Goal: Task Accomplishment & Management: Use online tool/utility

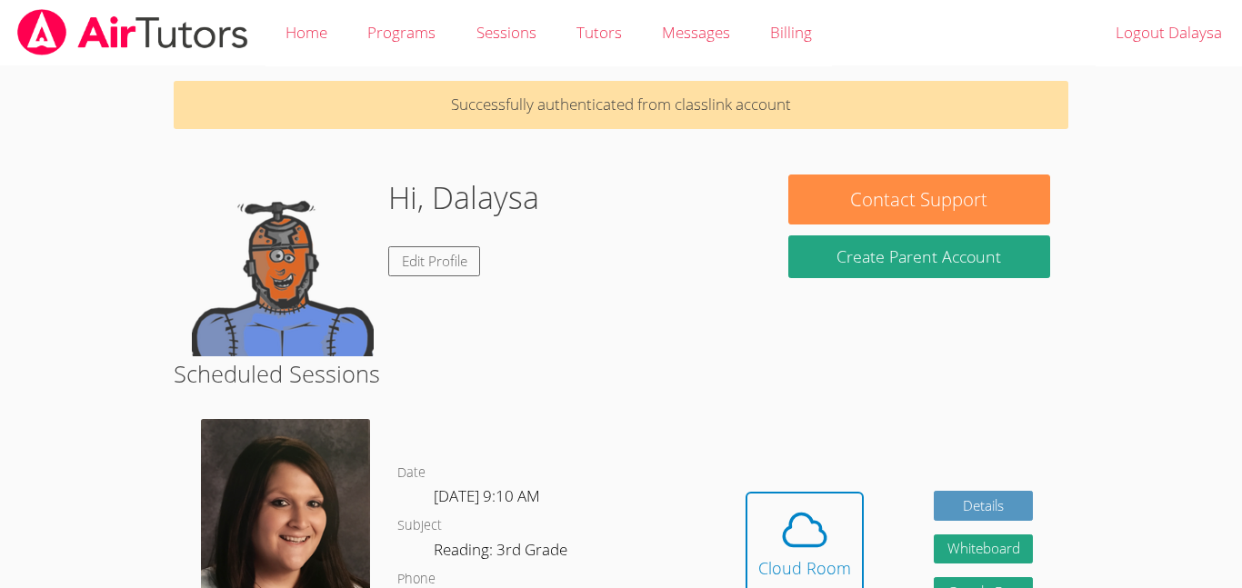
click at [445, 356] on h2 "Scheduled Sessions" at bounding box center [621, 373] width 894 height 35
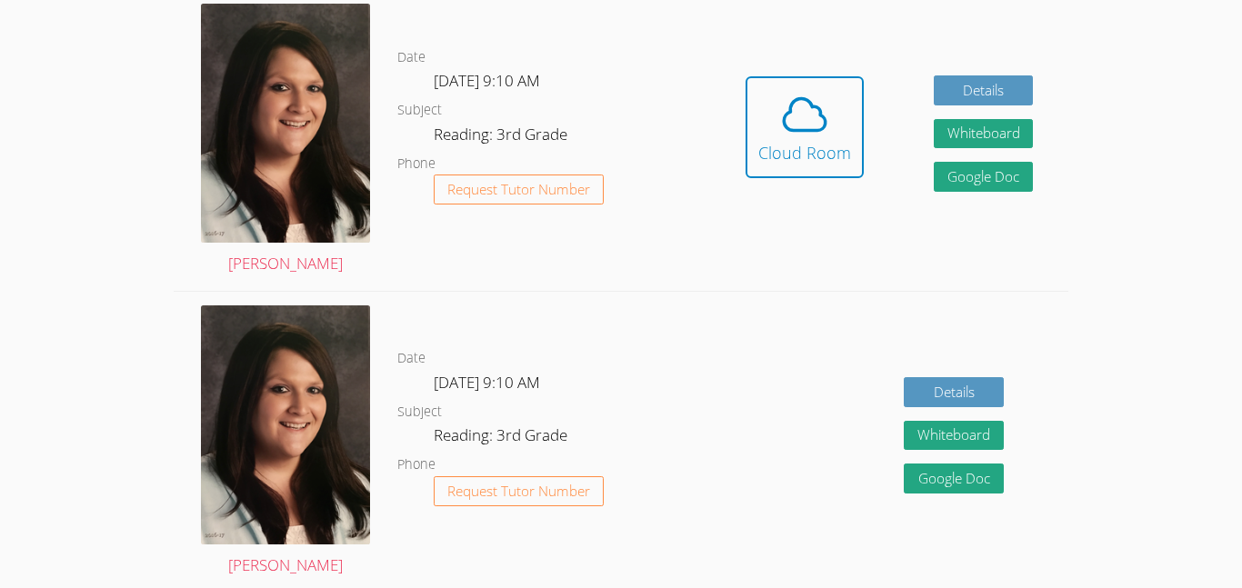
scroll to position [392, 0]
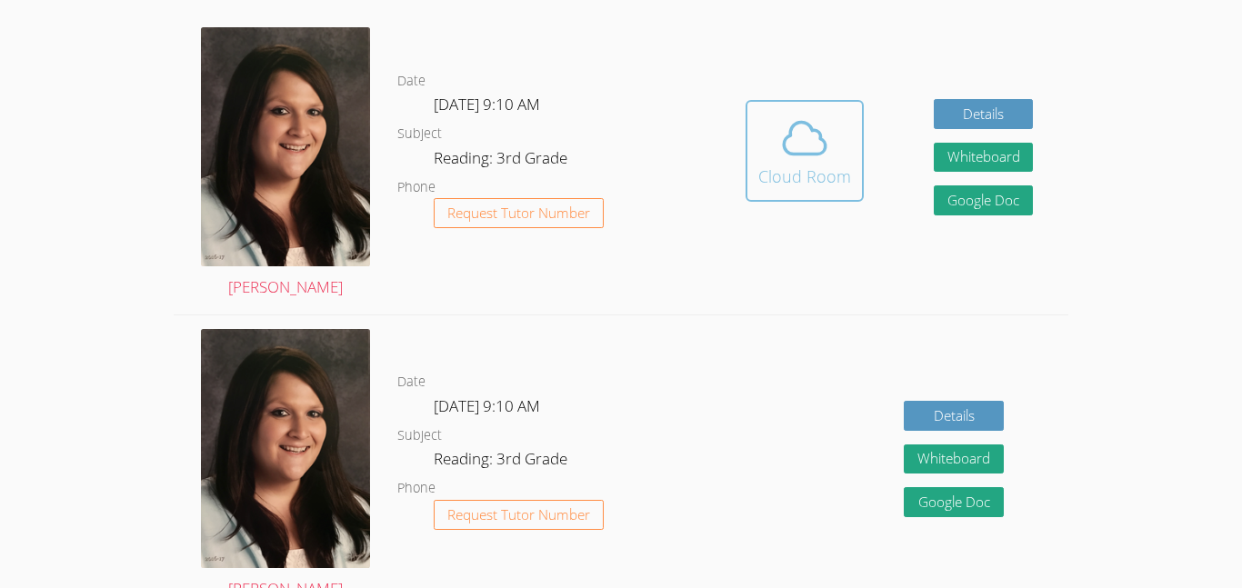
click at [809, 164] on div "Cloud Room" at bounding box center [804, 176] width 93 height 25
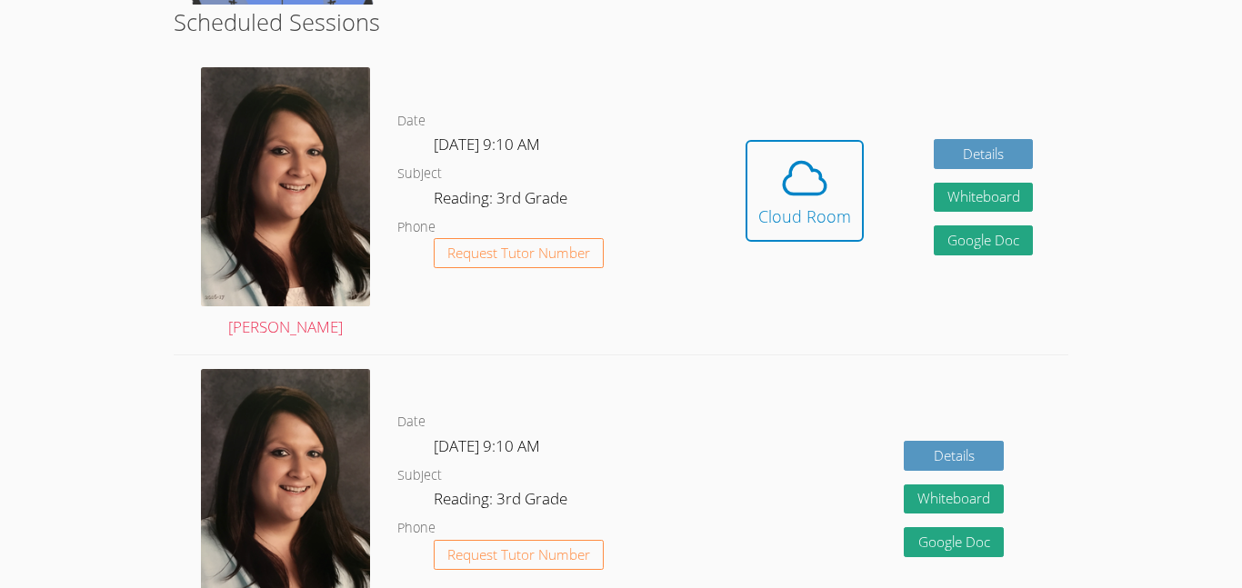
scroll to position [324, 0]
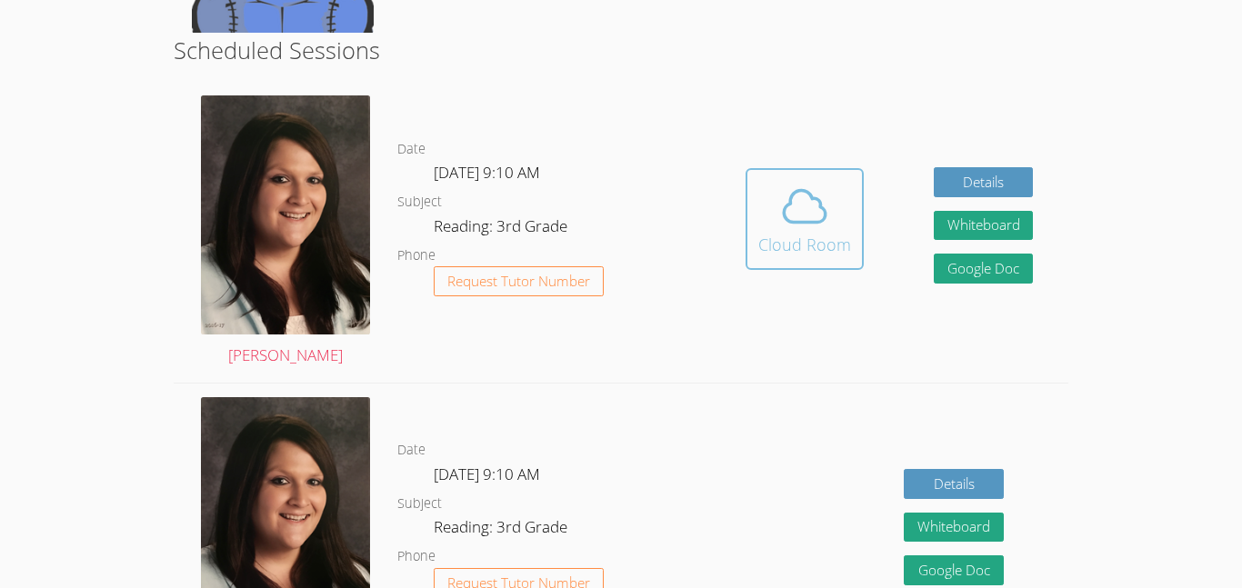
click at [786, 236] on div "Cloud Room" at bounding box center [804, 244] width 93 height 25
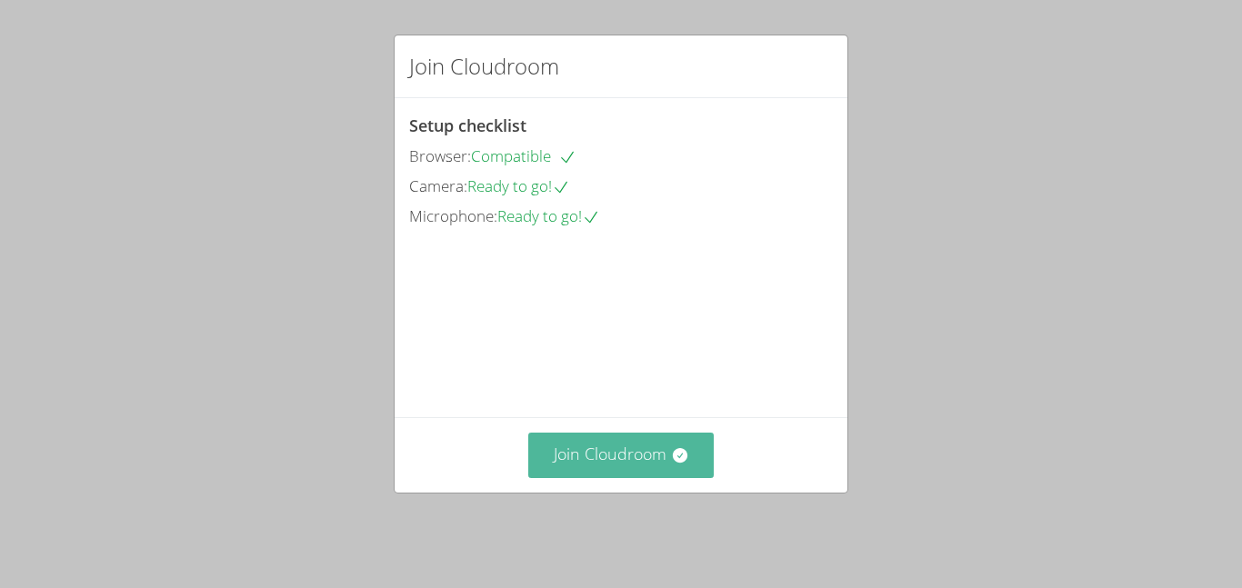
click at [573, 452] on button "Join Cloudroom" at bounding box center [621, 455] width 186 height 45
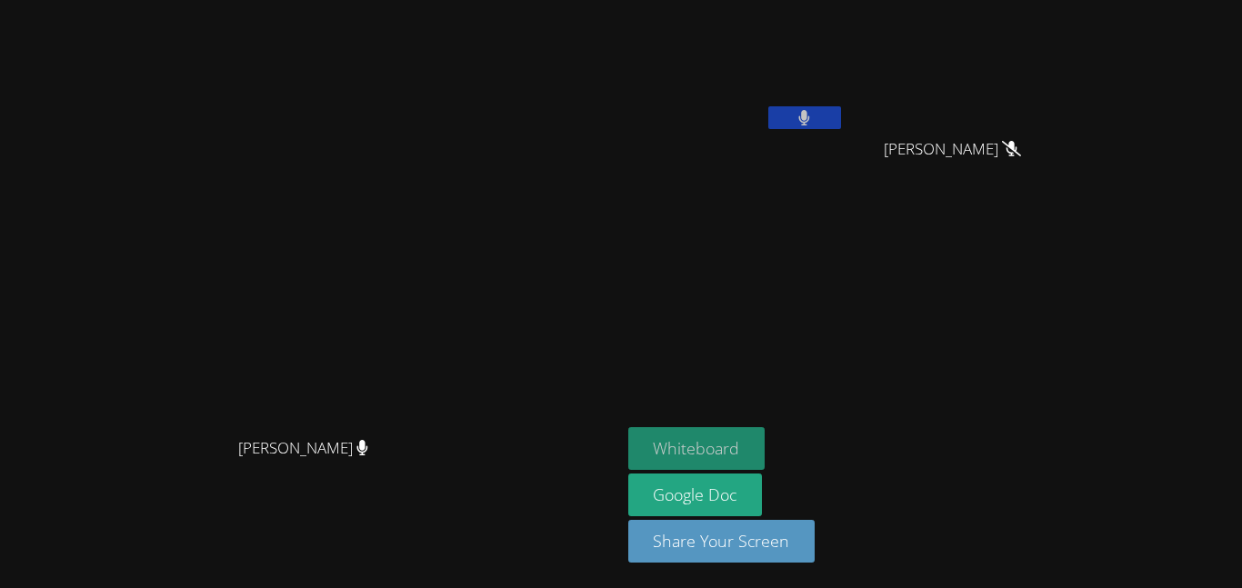
click at [765, 448] on button "Whiteboard" at bounding box center [696, 448] width 137 height 43
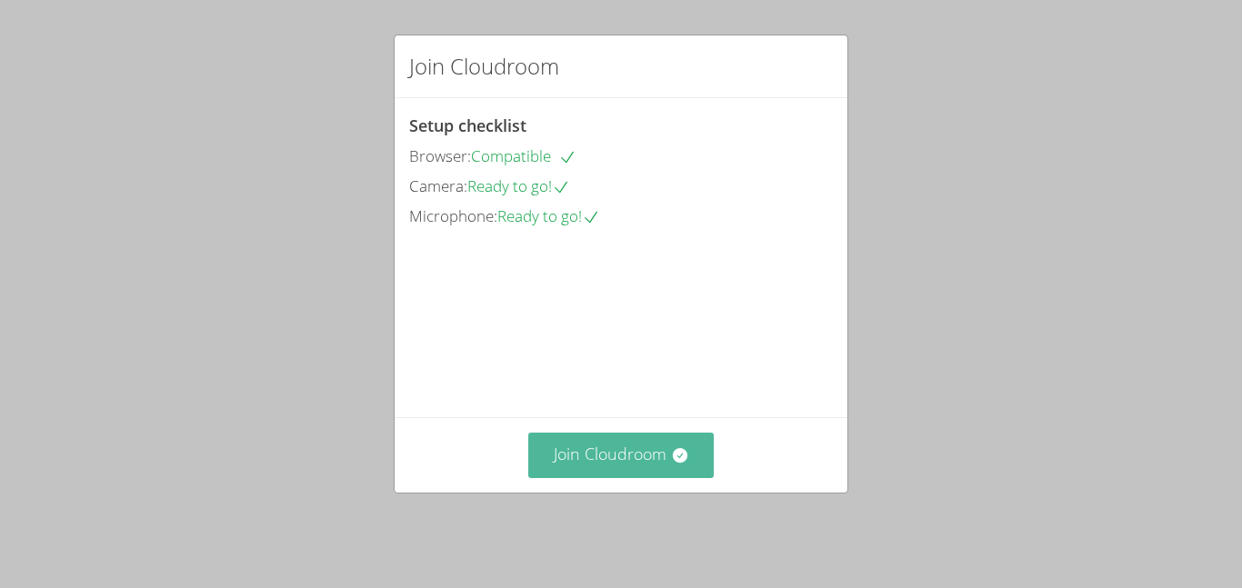
click at [572, 462] on button "Join Cloudroom" at bounding box center [621, 455] width 186 height 45
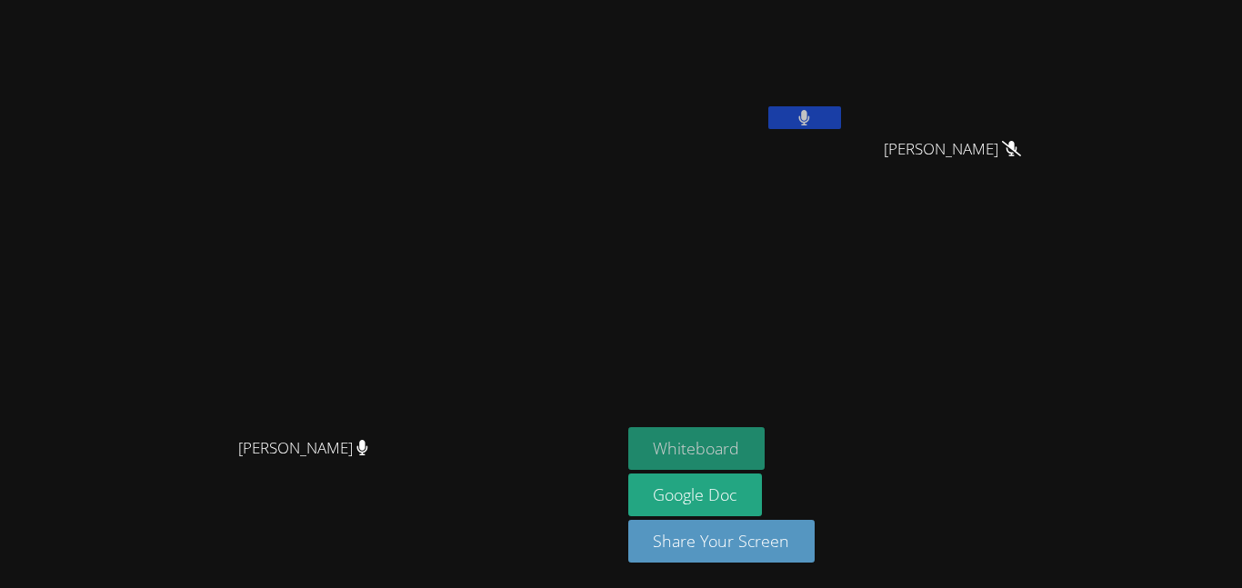
click at [765, 441] on button "Whiteboard" at bounding box center [696, 448] width 137 height 43
